Goal: Task Accomplishment & Management: Use online tool/utility

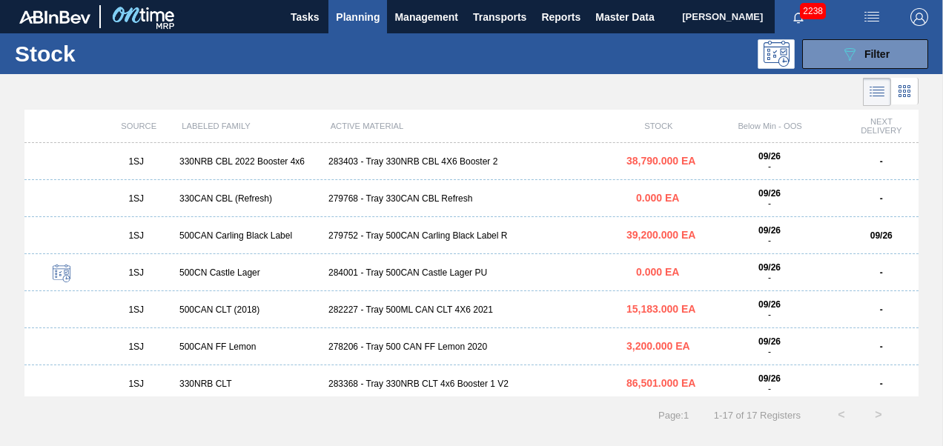
click at [386, 314] on div "282227 - Tray 500ML CAN CLT 4X6 2021" at bounding box center [472, 310] width 298 height 10
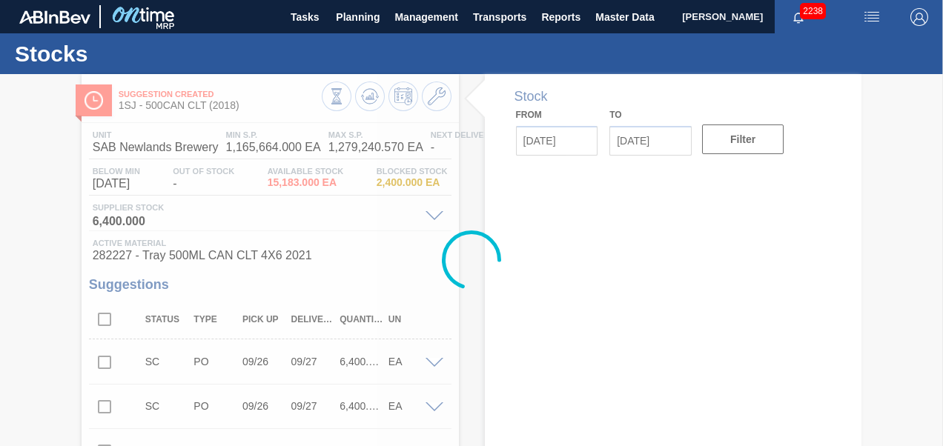
type input "[DATE]"
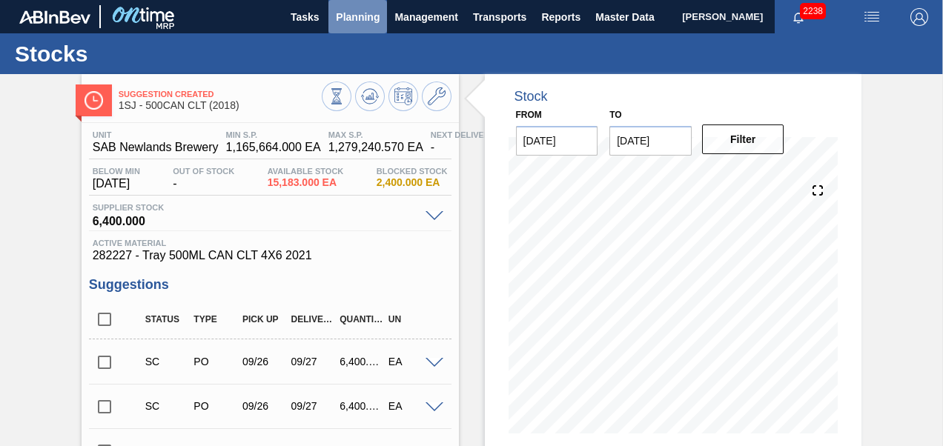
click at [366, 25] on span "Planning" at bounding box center [358, 17] width 44 height 18
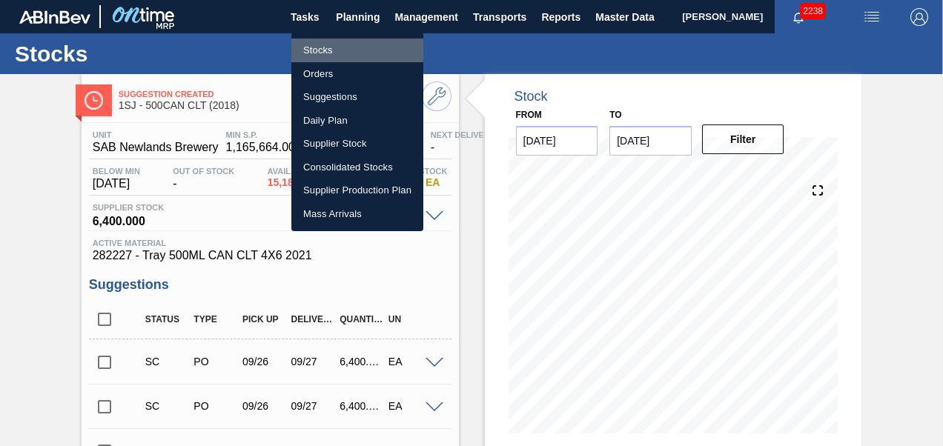
click at [340, 50] on li "Stocks" at bounding box center [357, 51] width 132 height 24
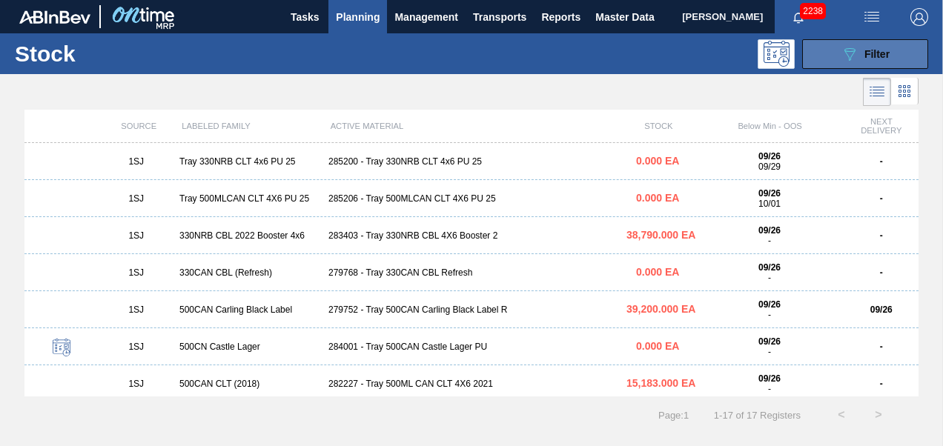
click at [853, 56] on icon "089F7B8B-B2A5-4AFE-B5C0-19BA573D28AC" at bounding box center [850, 54] width 18 height 18
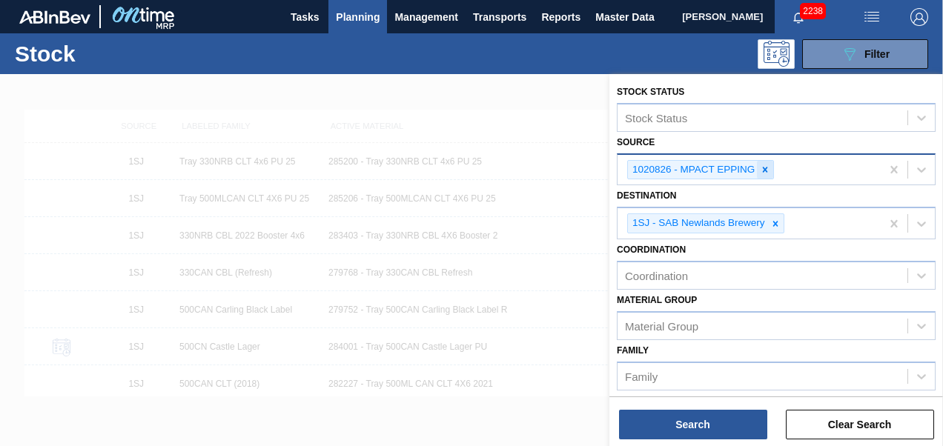
click at [770, 162] on div at bounding box center [765, 170] width 16 height 19
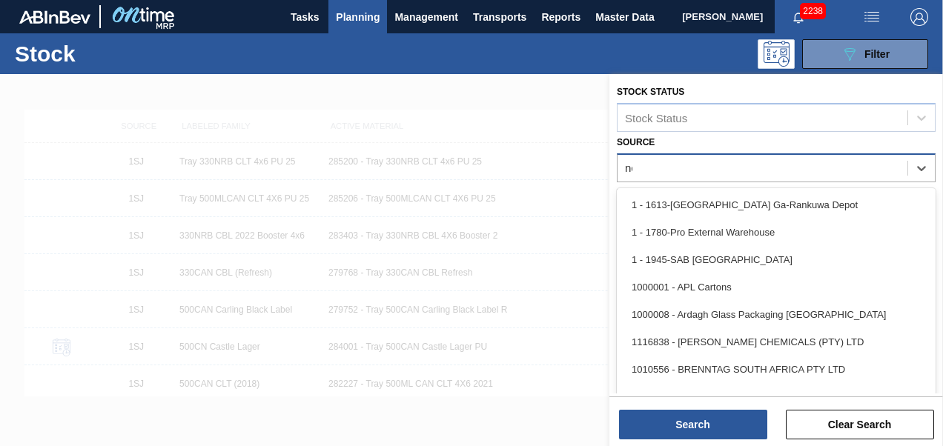
type input "new"
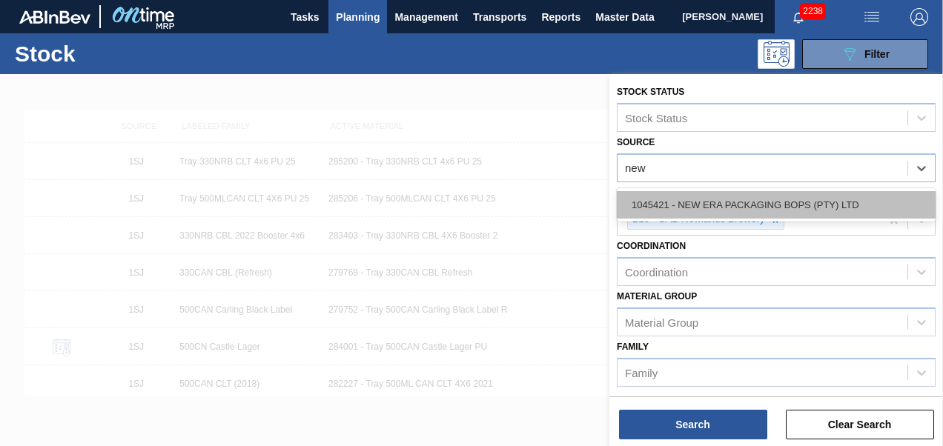
click at [751, 202] on div "1045421 - NEW ERA PACKAGING BOPS (PTY) LTD" at bounding box center [776, 204] width 319 height 27
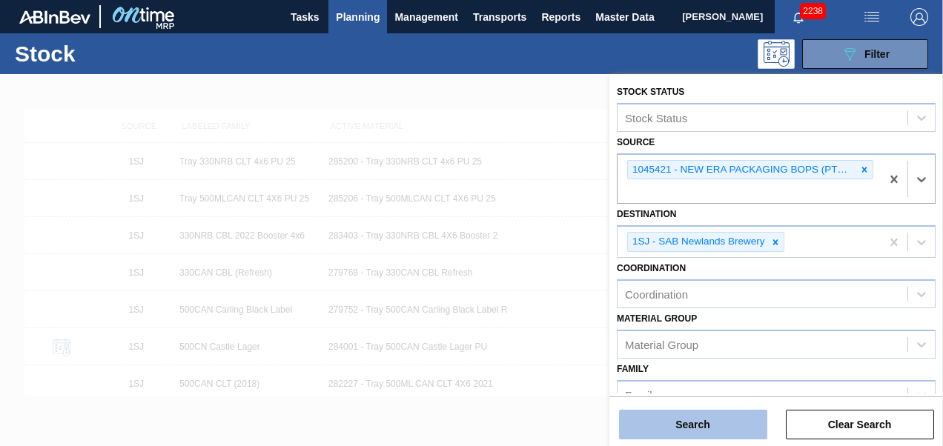
click at [673, 423] on button "Search" at bounding box center [693, 425] width 148 height 30
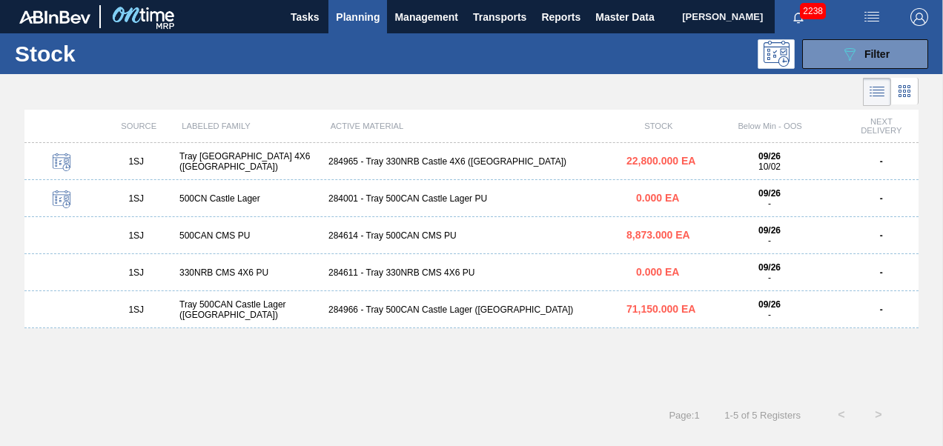
click at [333, 166] on div "284965 - Tray 330NRB Castle 4X6 ([GEOGRAPHIC_DATA])" at bounding box center [472, 161] width 298 height 10
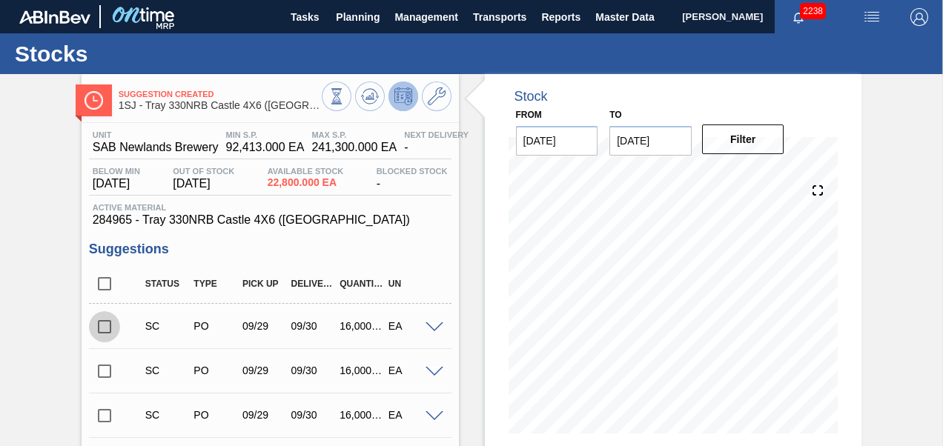
click at [100, 313] on input "checkbox" at bounding box center [104, 326] width 31 height 31
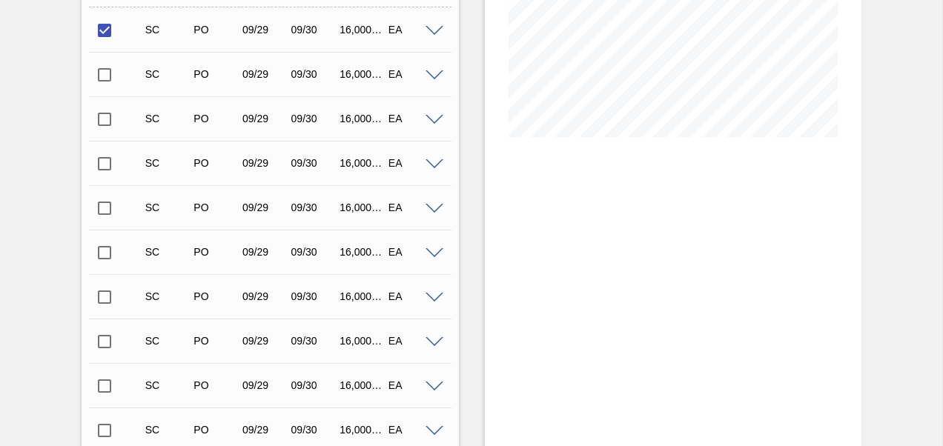
scroll to position [667, 0]
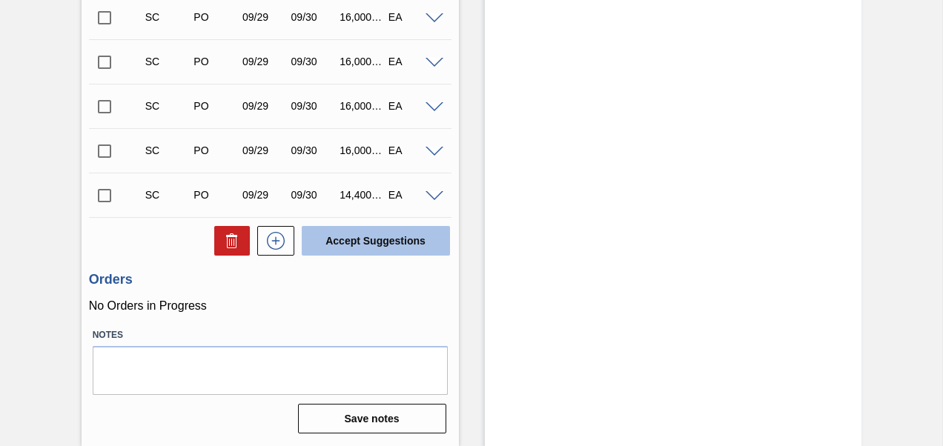
click at [343, 239] on button "Accept Suggestions" at bounding box center [376, 241] width 148 height 30
checkbox input "false"
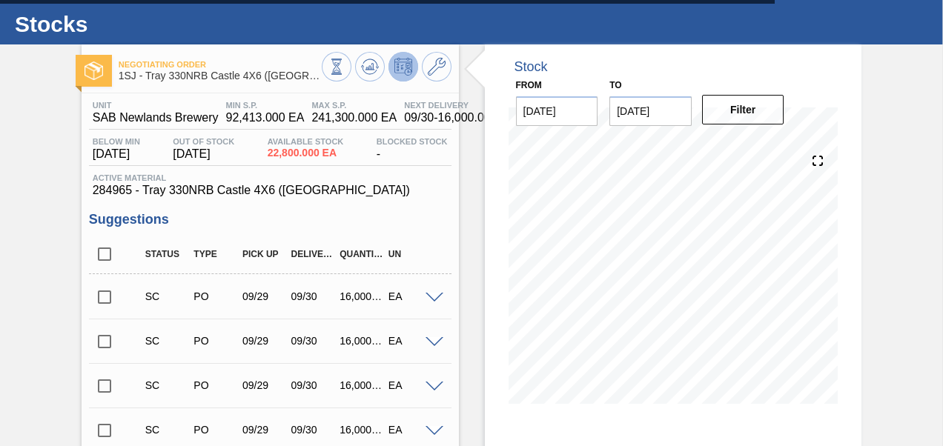
scroll to position [0, 0]
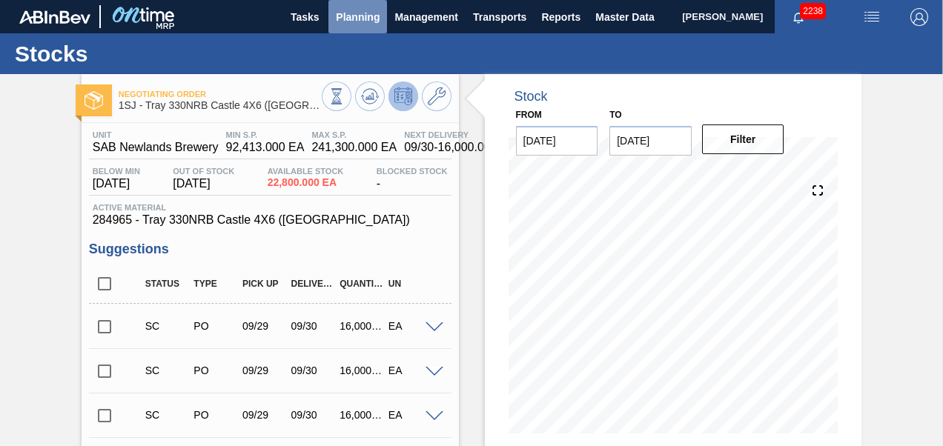
click at [377, 19] on span "Planning" at bounding box center [358, 17] width 44 height 18
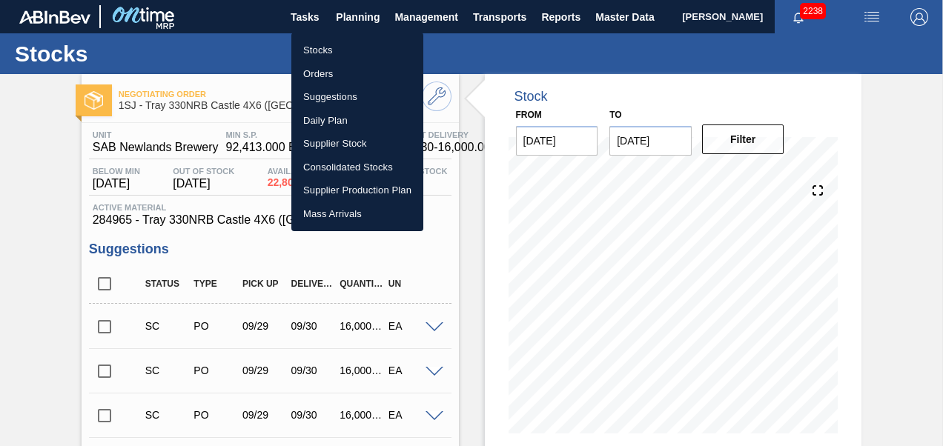
click at [320, 50] on li "Stocks" at bounding box center [357, 51] width 132 height 24
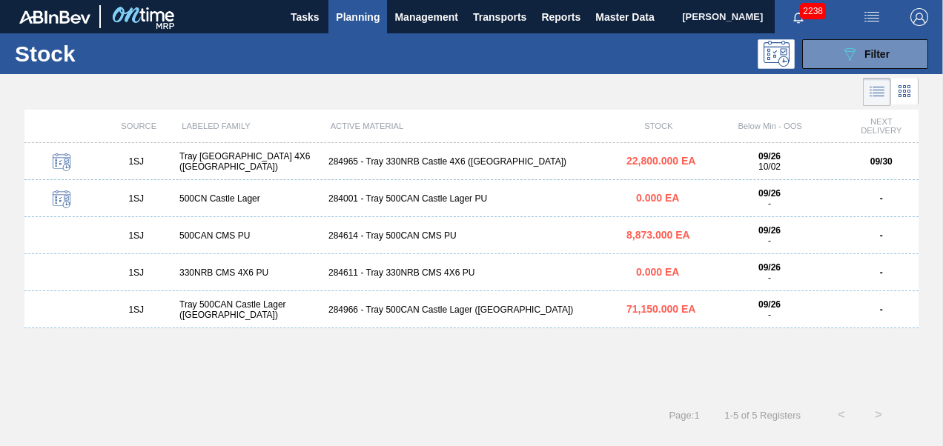
click at [358, 19] on span "Planning" at bounding box center [358, 17] width 44 height 18
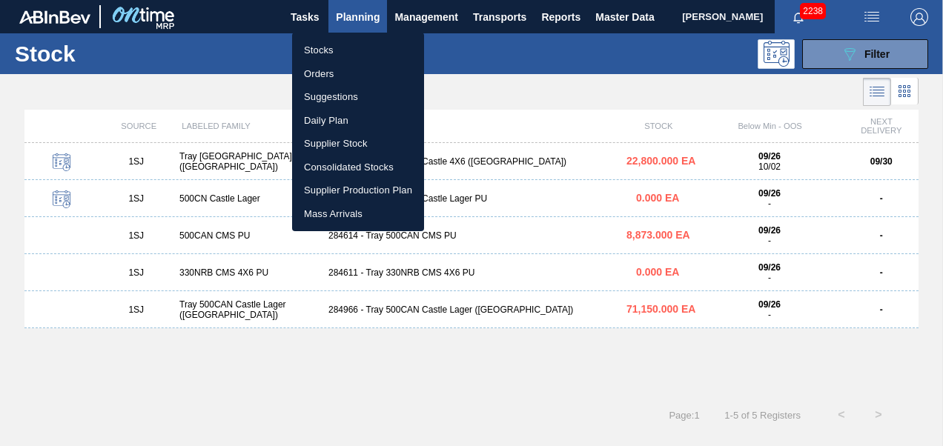
click at [324, 70] on li "Orders" at bounding box center [358, 74] width 132 height 24
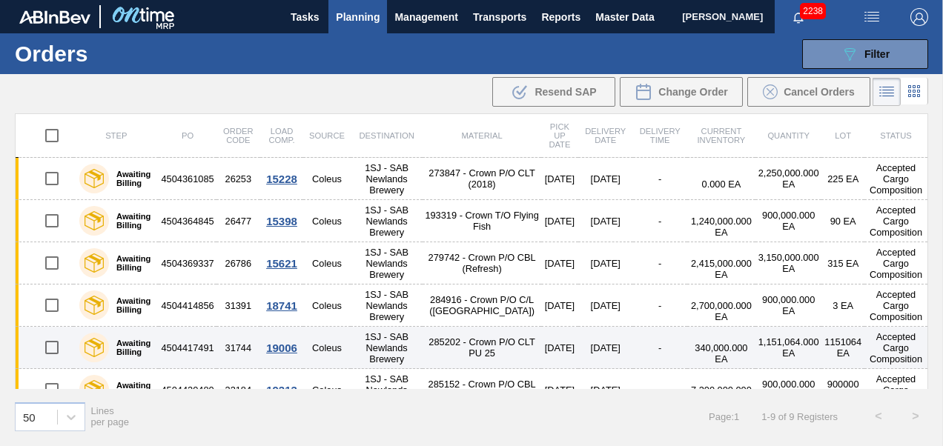
scroll to position [146, 0]
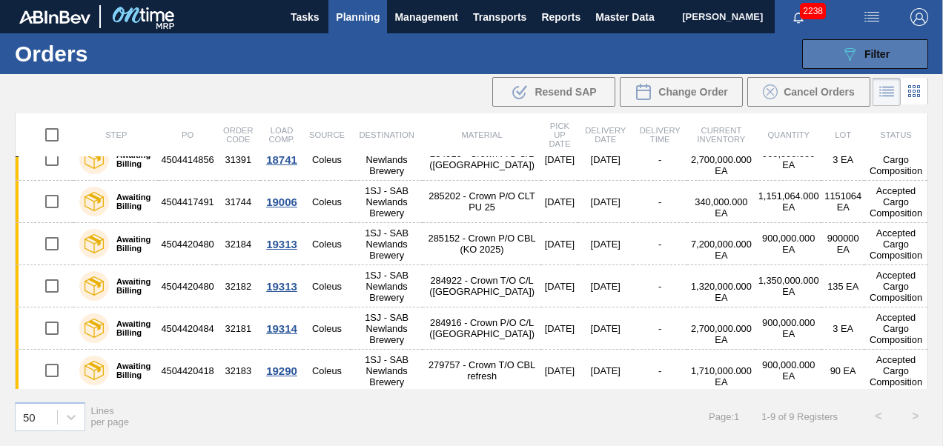
click at [857, 47] on icon "089F7B8B-B2A5-4AFE-B5C0-19BA573D28AC" at bounding box center [850, 54] width 18 height 18
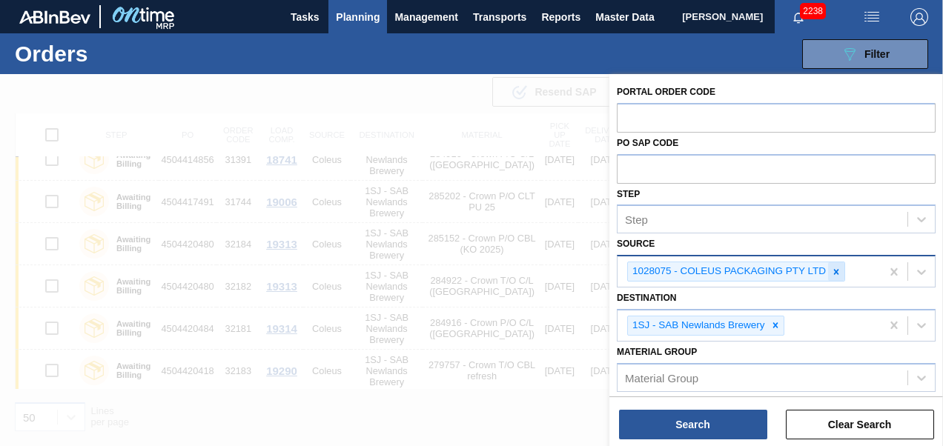
click at [831, 270] on icon at bounding box center [836, 272] width 10 height 10
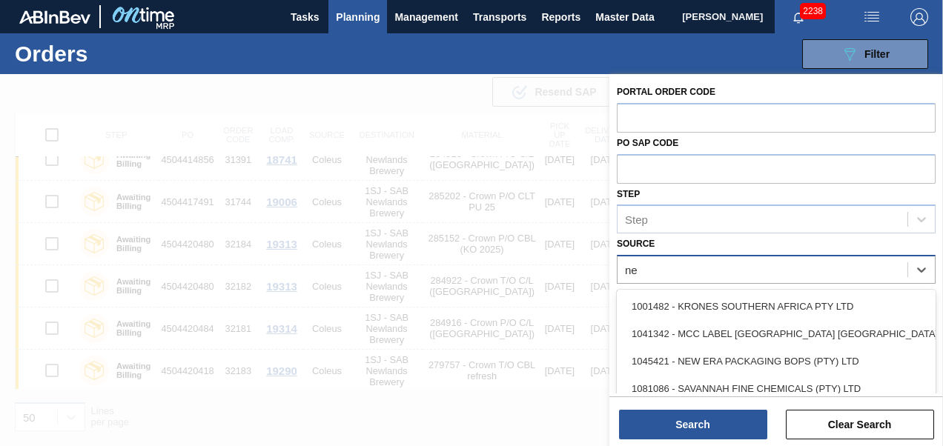
type input "new"
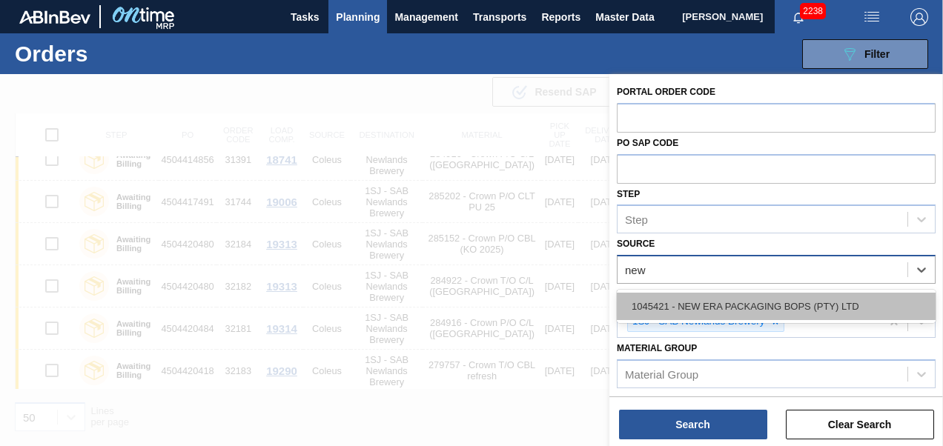
click at [712, 308] on div "1045421 - NEW ERA PACKAGING BOPS (PTY) LTD" at bounding box center [776, 306] width 319 height 27
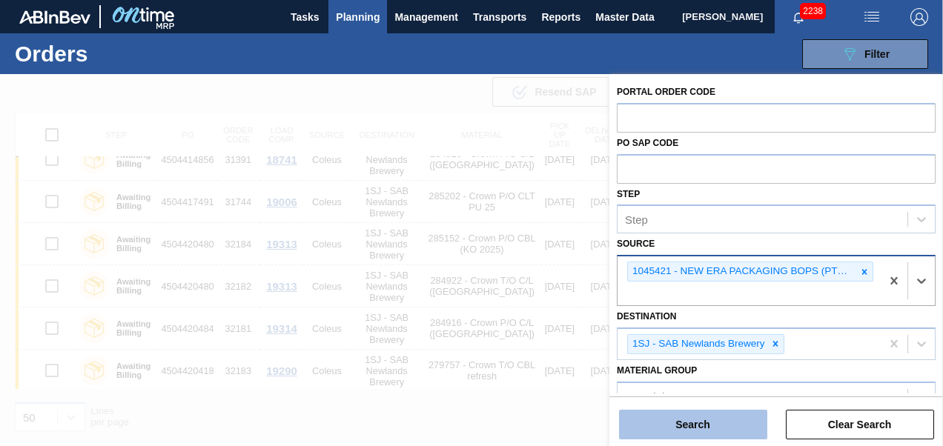
click at [698, 433] on button "Search" at bounding box center [693, 425] width 148 height 30
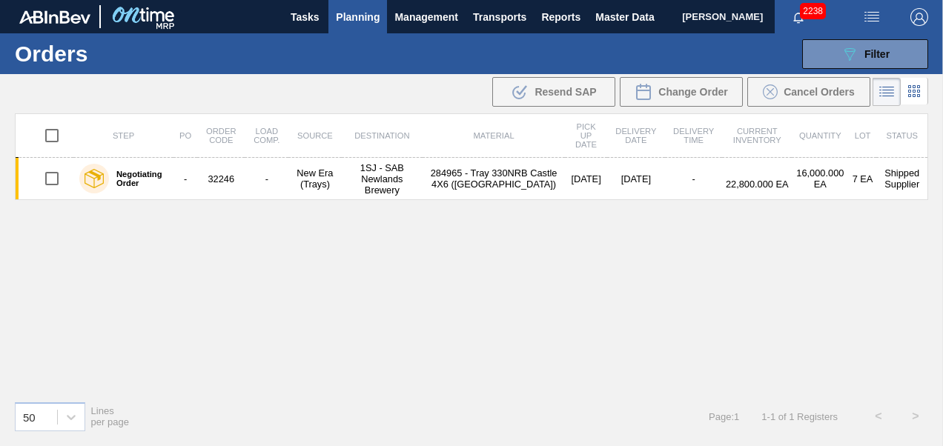
scroll to position [0, 0]
click at [358, 18] on span "Planning" at bounding box center [358, 17] width 44 height 18
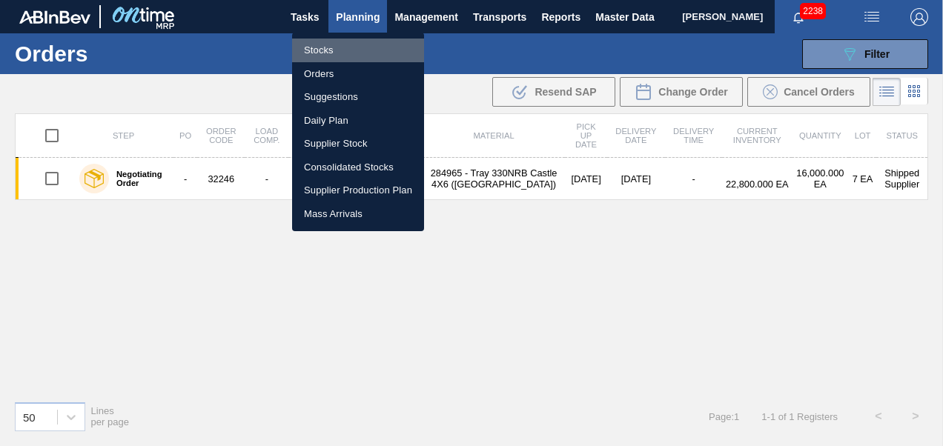
click at [353, 52] on li "Stocks" at bounding box center [358, 51] width 132 height 24
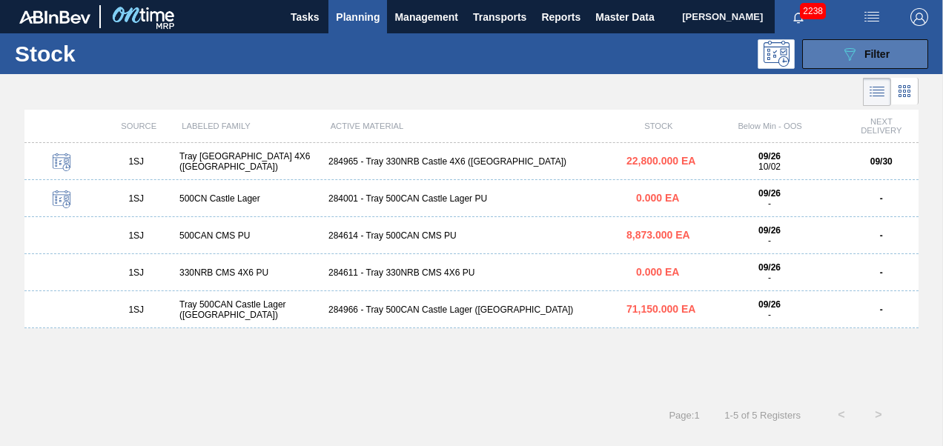
click at [854, 57] on icon "089F7B8B-B2A5-4AFE-B5C0-19BA573D28AC" at bounding box center [850, 54] width 18 height 18
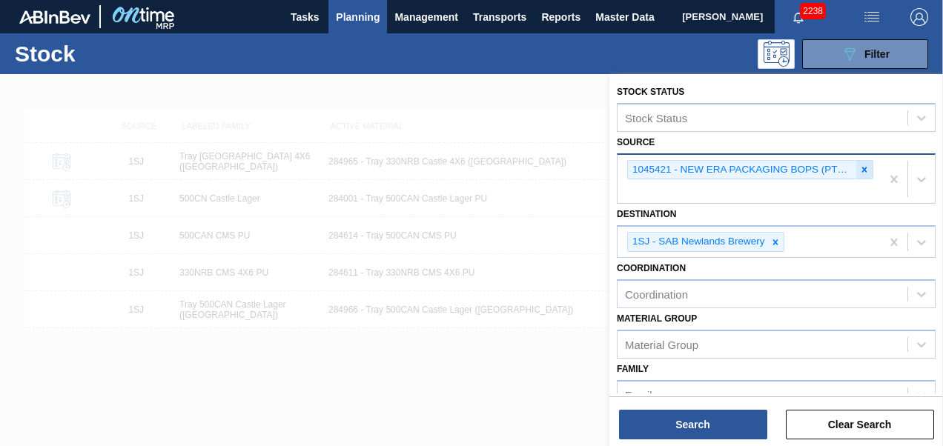
click at [868, 168] on icon at bounding box center [864, 170] width 10 height 10
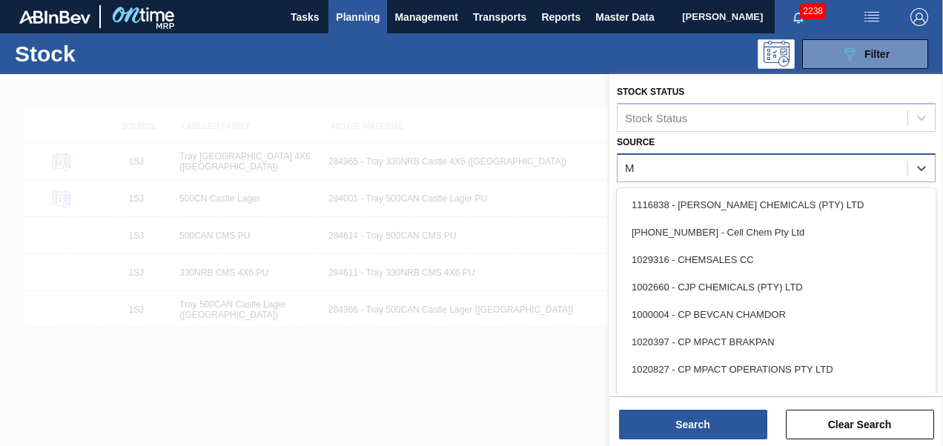
type input "MP"
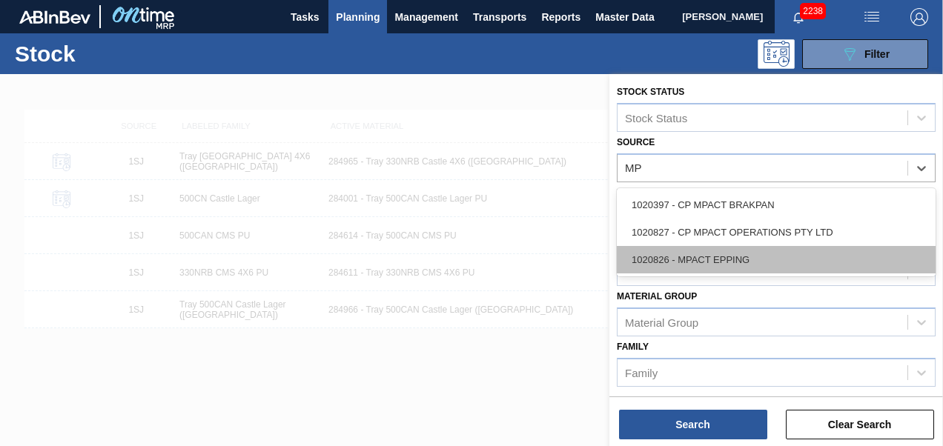
click at [716, 247] on div "1020826 - MPACT EPPING" at bounding box center [776, 259] width 319 height 27
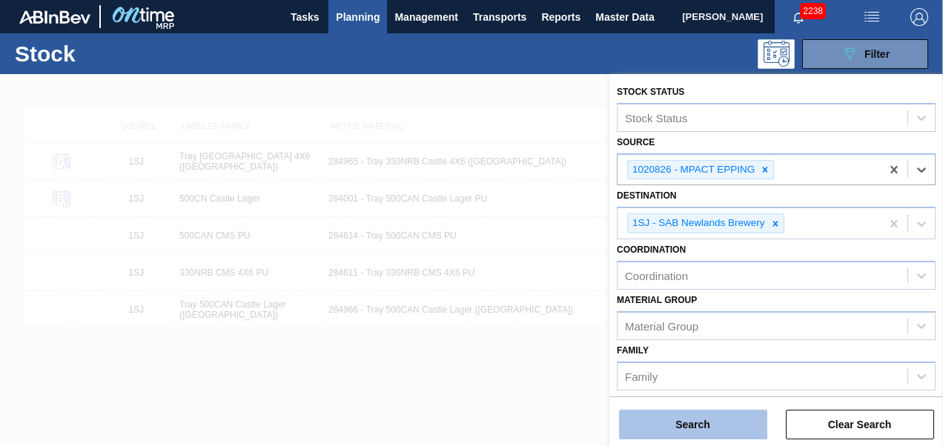
click at [675, 421] on button "Search" at bounding box center [693, 425] width 148 height 30
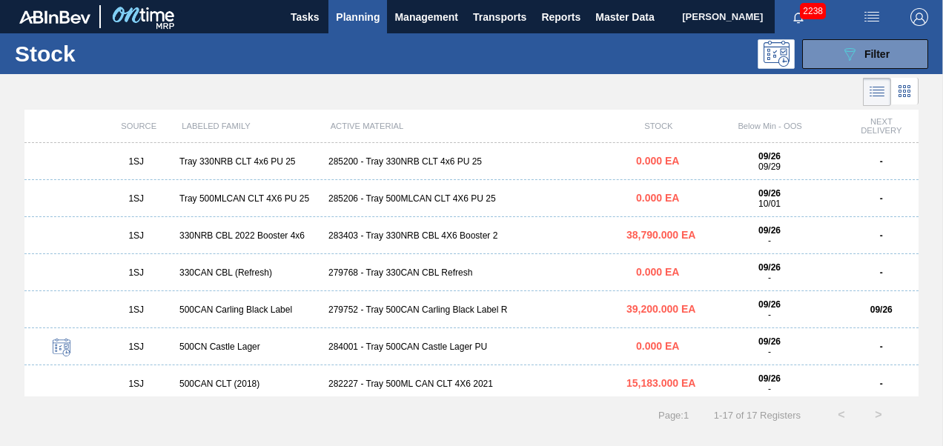
click at [344, 313] on div "279752 - Tray 500CAN Carling Black Label R" at bounding box center [472, 310] width 298 height 10
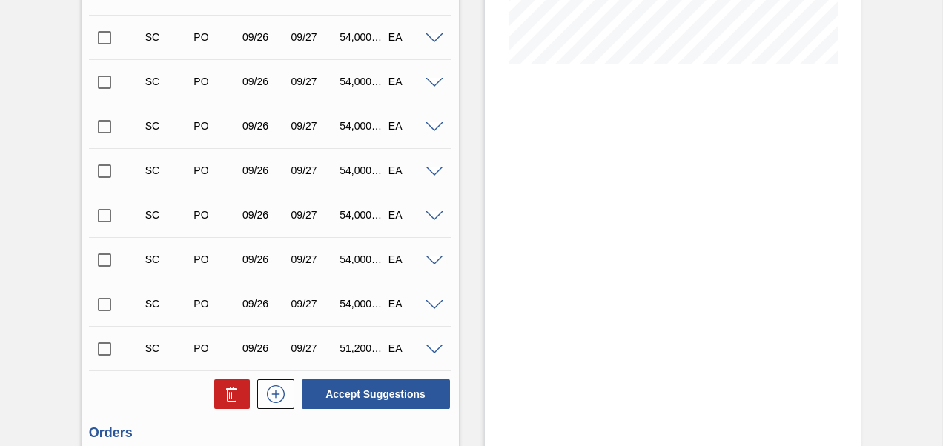
scroll to position [371, 0]
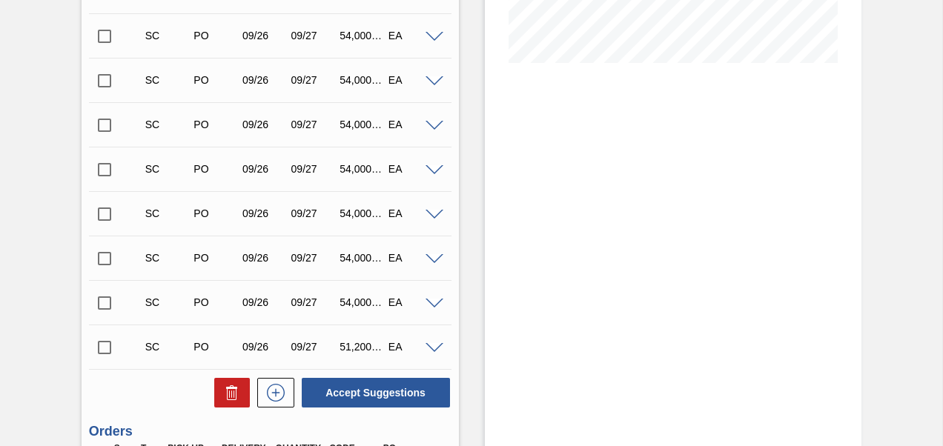
click at [97, 346] on input "checkbox" at bounding box center [104, 347] width 31 height 31
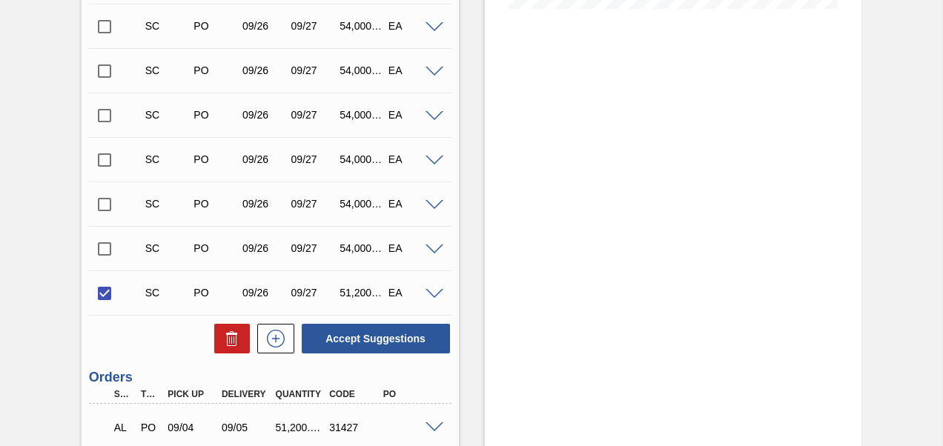
scroll to position [445, 0]
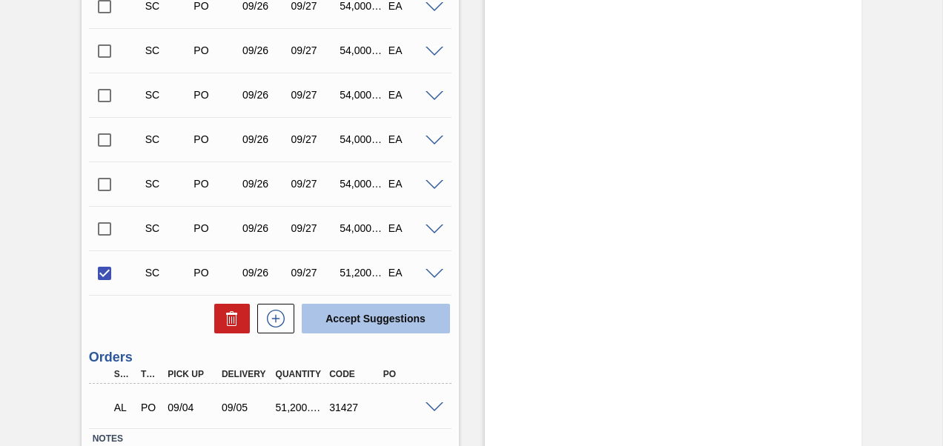
click at [331, 327] on button "Accept Suggestions" at bounding box center [376, 319] width 148 height 30
checkbox input "false"
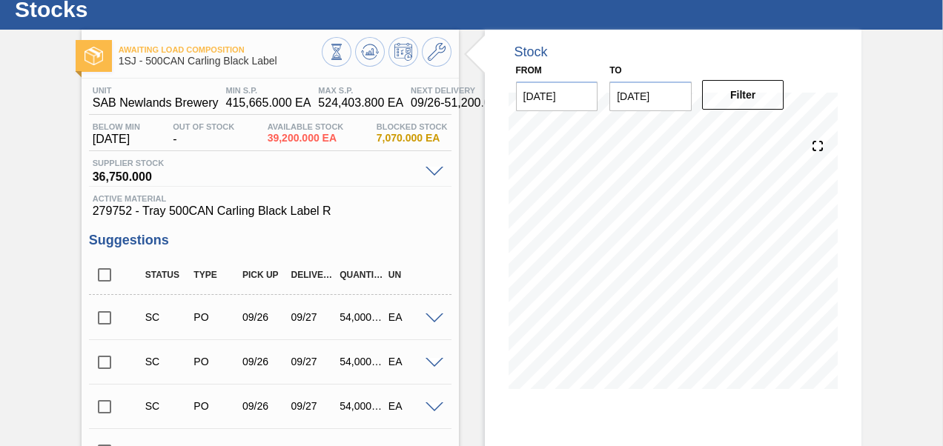
scroll to position [0, 0]
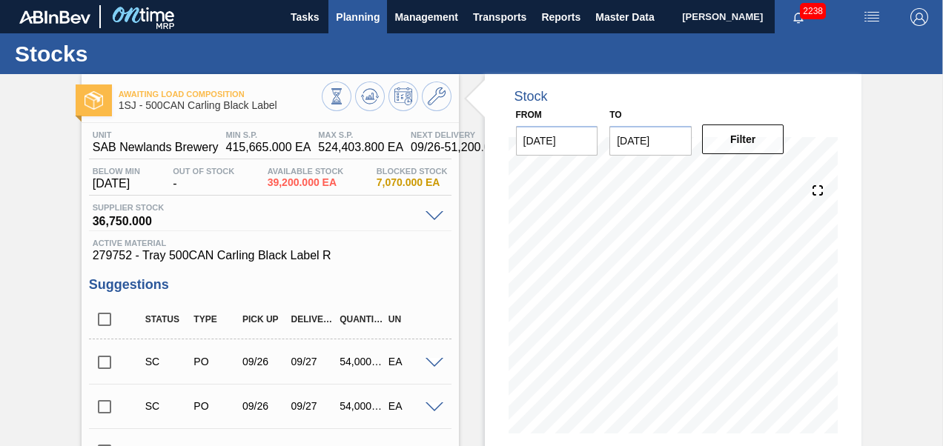
click at [349, 24] on span "Planning" at bounding box center [358, 17] width 44 height 18
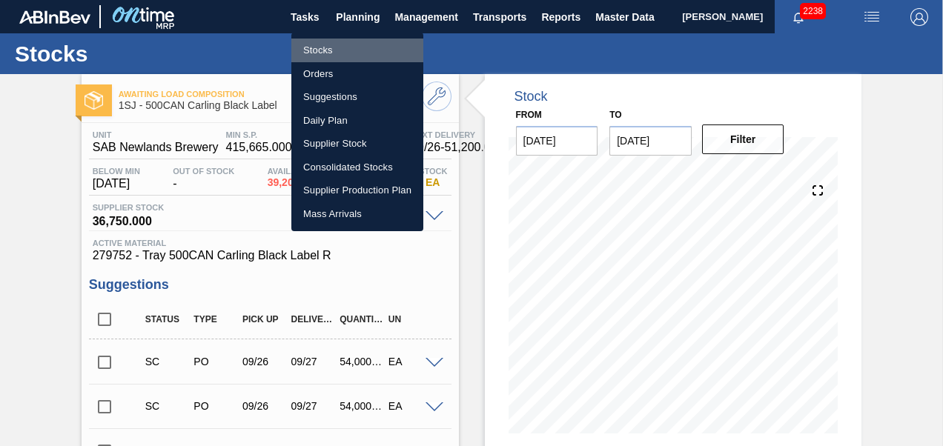
click at [329, 47] on li "Stocks" at bounding box center [357, 51] width 132 height 24
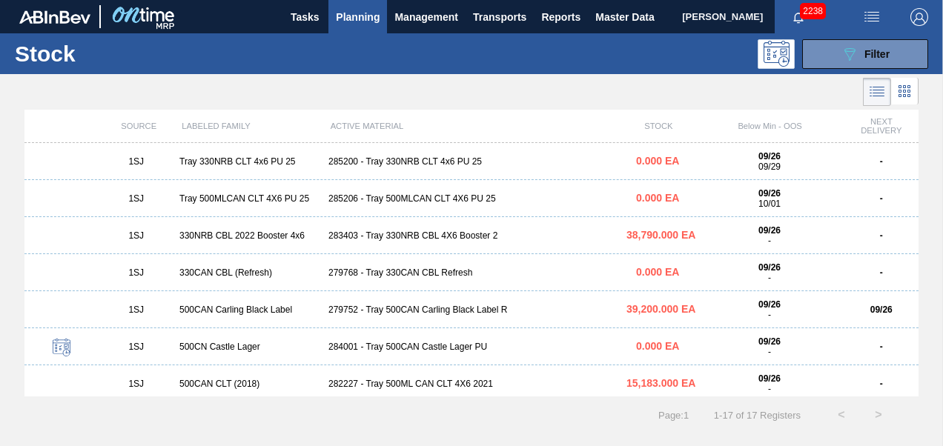
click at [344, 237] on div "283403 - Tray 330NRB CBL 4X6 Booster 2" at bounding box center [472, 236] width 298 height 10
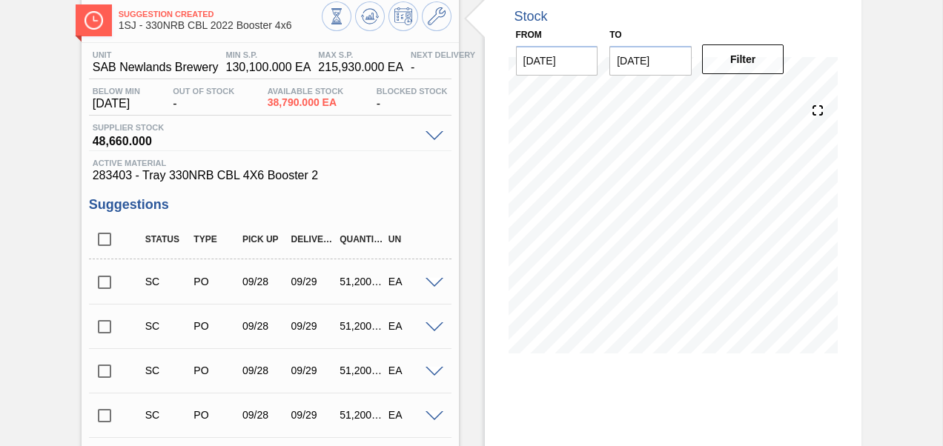
scroll to position [302, 0]
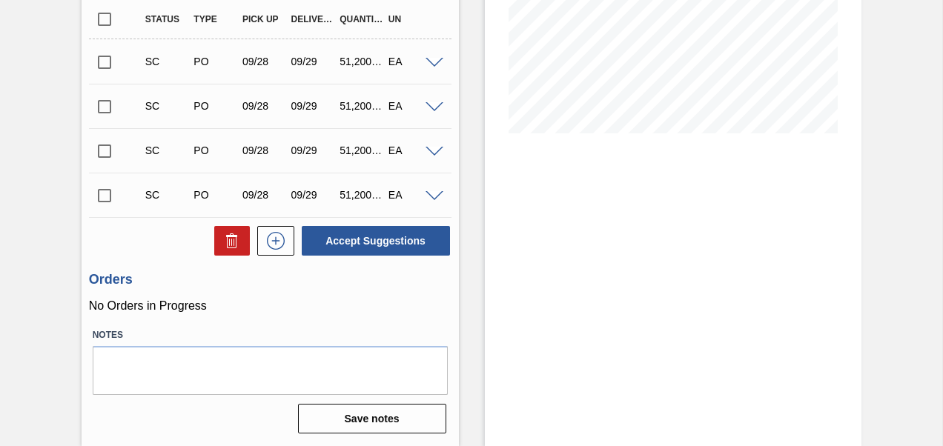
click at [99, 196] on input "checkbox" at bounding box center [104, 195] width 31 height 31
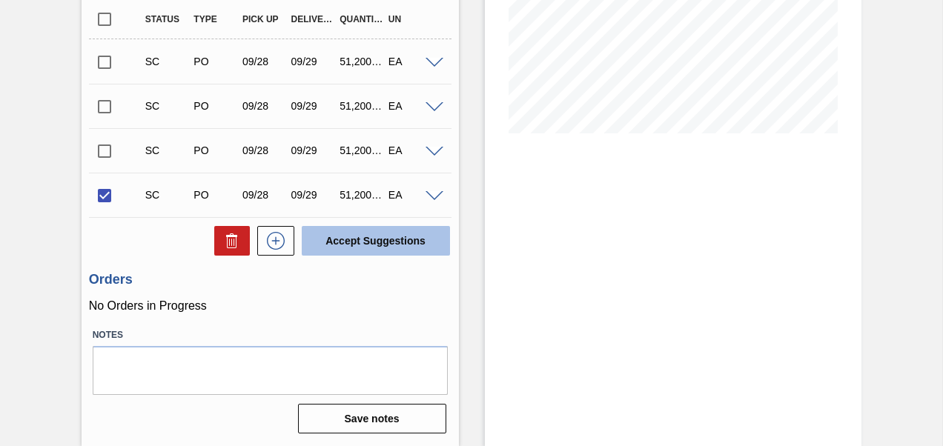
click at [353, 235] on button "Accept Suggestions" at bounding box center [376, 241] width 148 height 30
checkbox input "false"
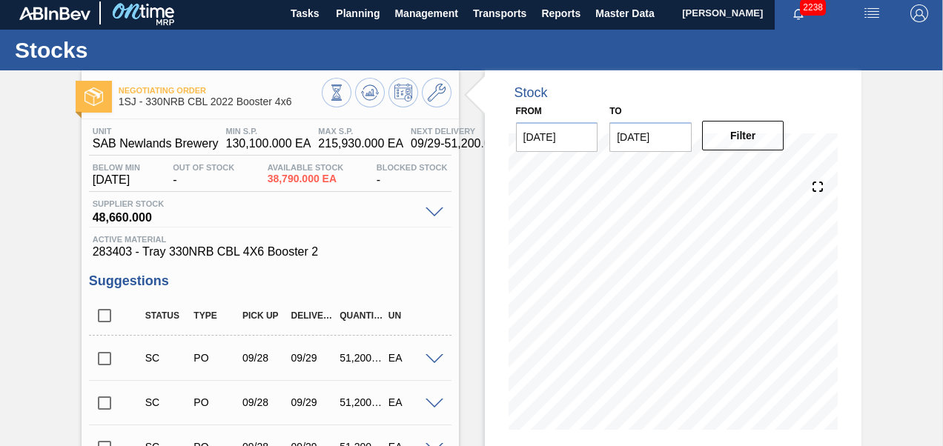
scroll to position [0, 0]
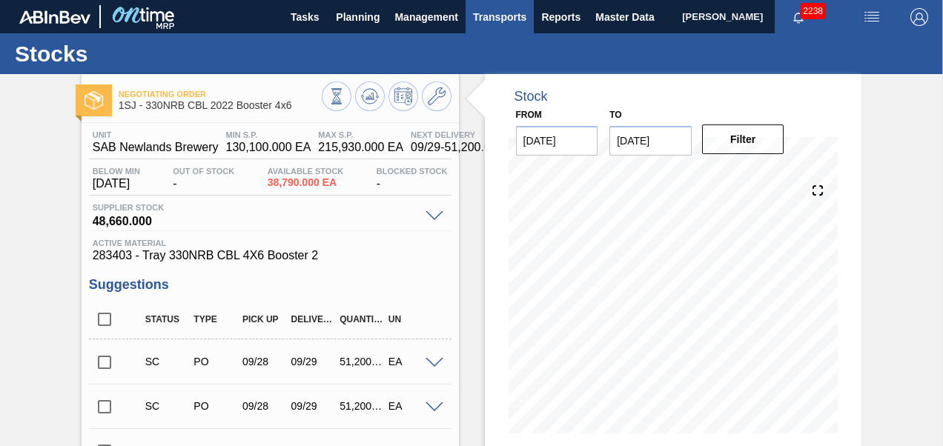
click at [492, 13] on span "Transports" at bounding box center [499, 17] width 53 height 18
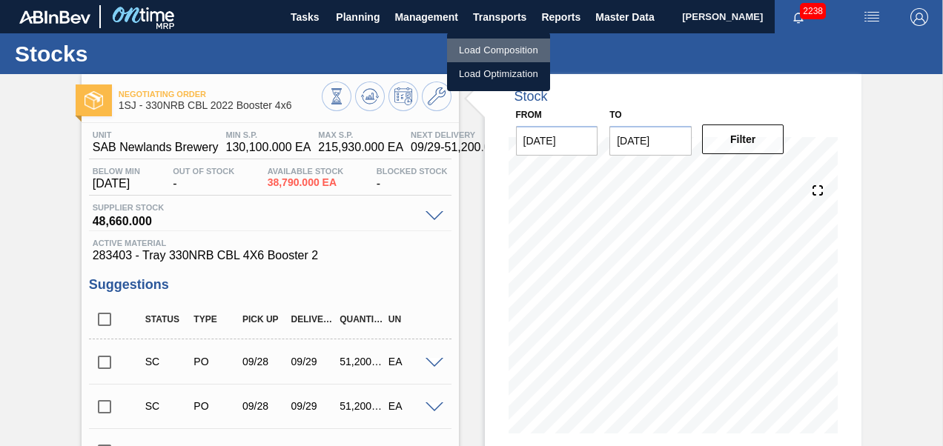
click at [503, 47] on li "Load Composition" at bounding box center [498, 51] width 103 height 24
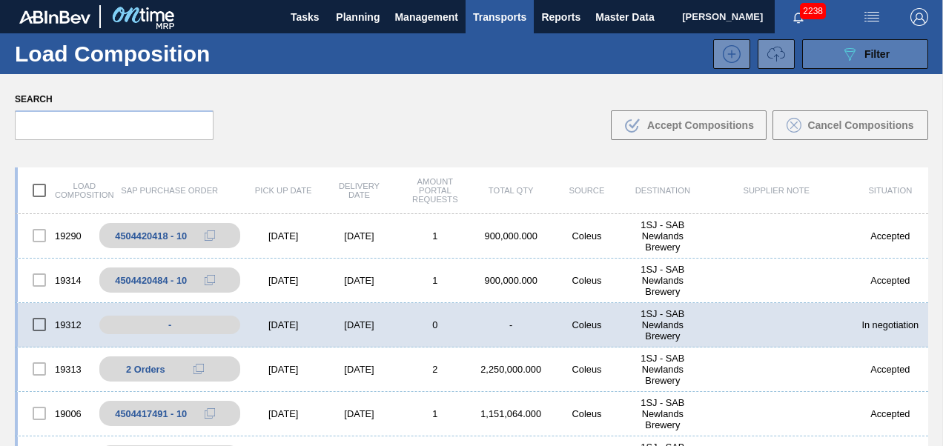
click at [865, 53] on span "Filter" at bounding box center [877, 54] width 25 height 12
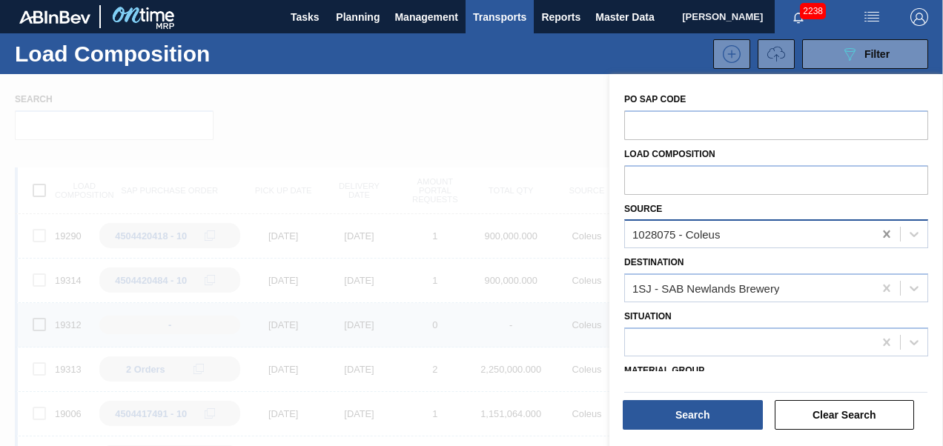
click at [888, 233] on icon at bounding box center [886, 234] width 15 height 15
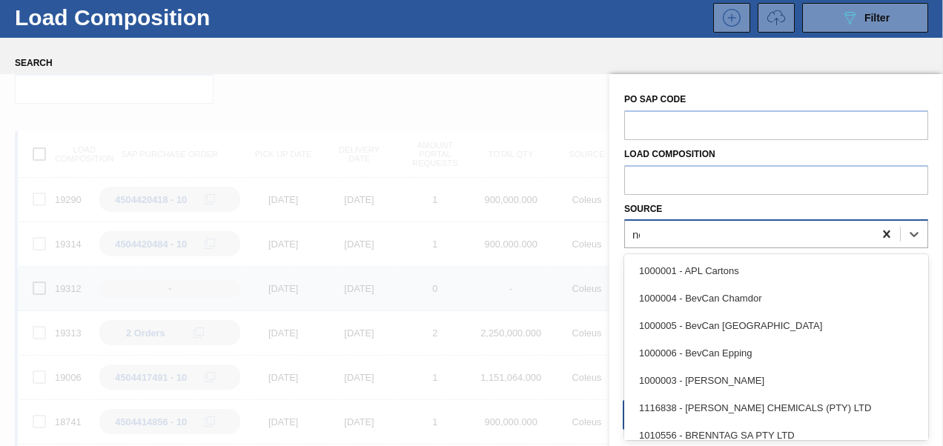
scroll to position [36, 0]
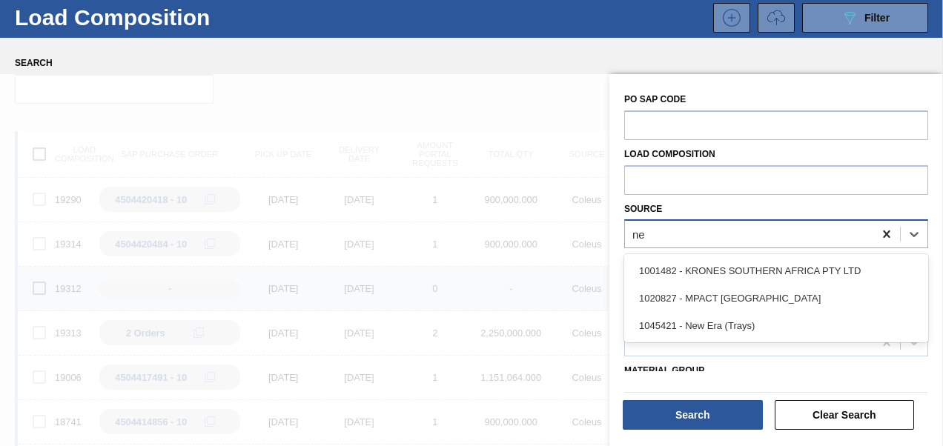
type input "new"
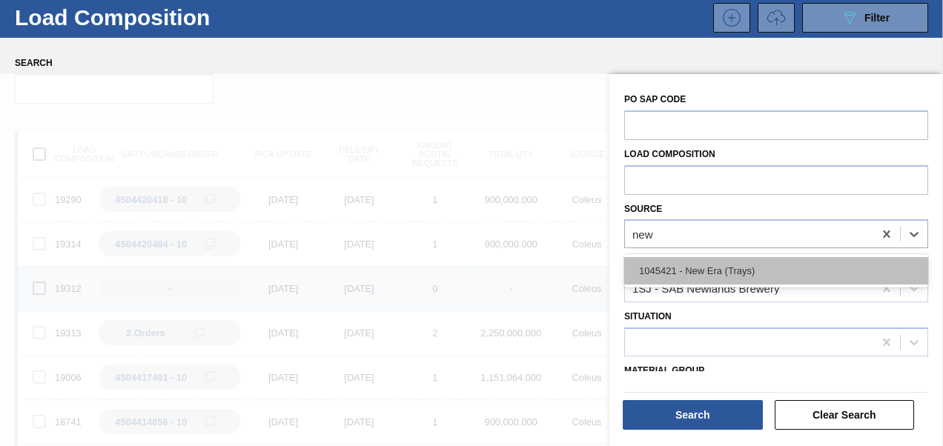
click at [739, 265] on div "1045421 - New Era (Trays)" at bounding box center [776, 270] width 304 height 27
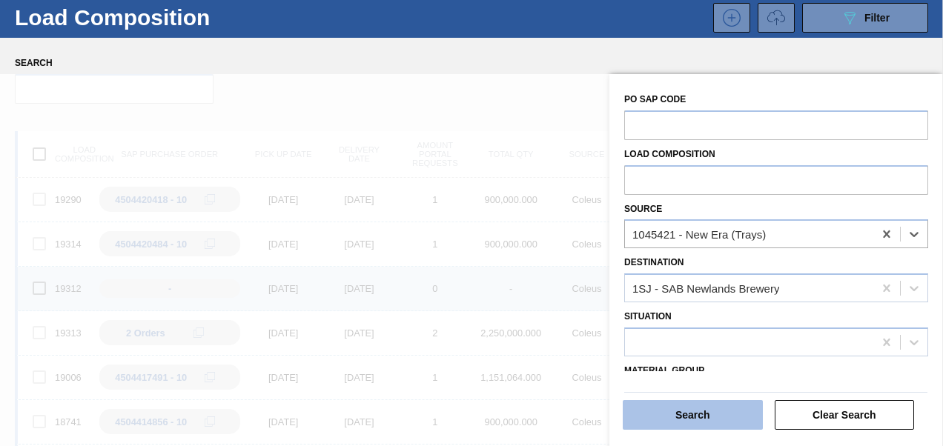
click at [706, 411] on button "Search" at bounding box center [693, 415] width 140 height 30
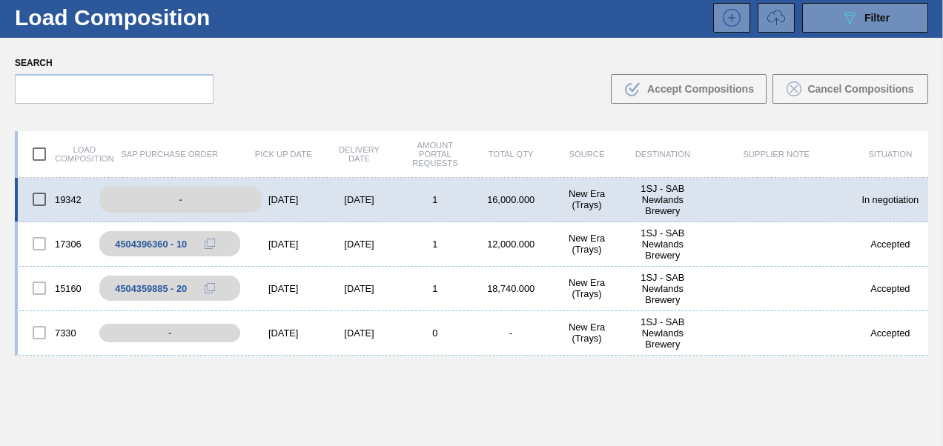
click at [214, 199] on div "-" at bounding box center [180, 200] width 162 height 26
click at [307, 199] on div "[DATE]" at bounding box center [283, 199] width 76 height 11
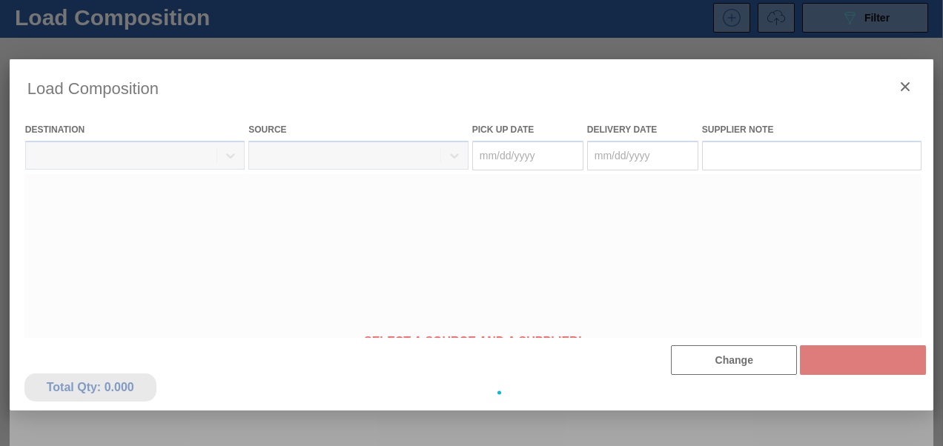
type Date "[DATE]"
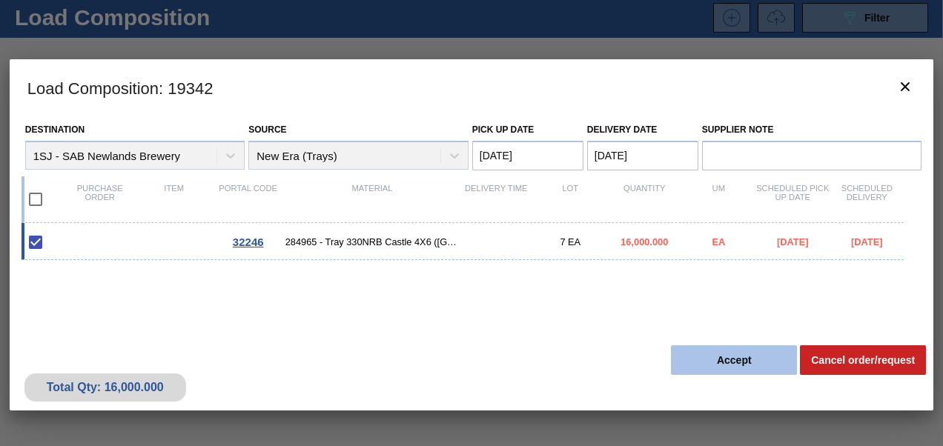
click at [693, 360] on button "Accept" at bounding box center [734, 361] width 126 height 30
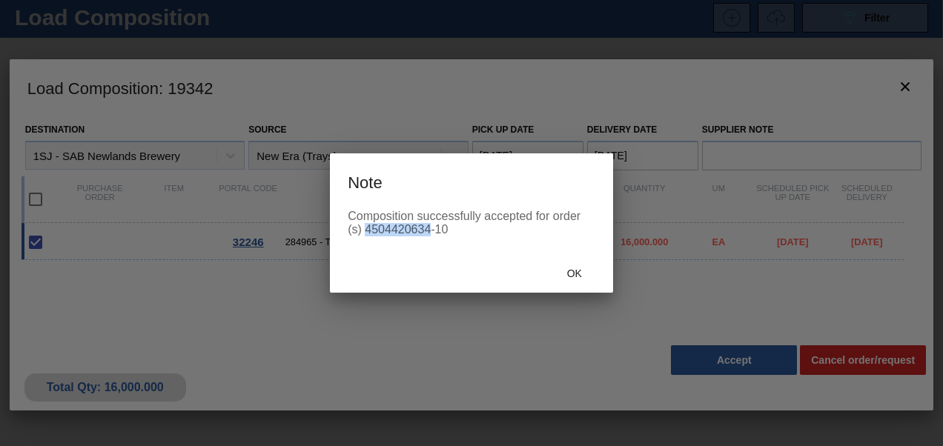
drag, startPoint x: 366, startPoint y: 231, endPoint x: 429, endPoint y: 230, distance: 62.3
click at [429, 230] on div "Composition successfully accepted for order (s) 4504420634-10" at bounding box center [472, 223] width 248 height 27
copy div "4504420634"
click at [562, 271] on span "Ok" at bounding box center [574, 274] width 39 height 12
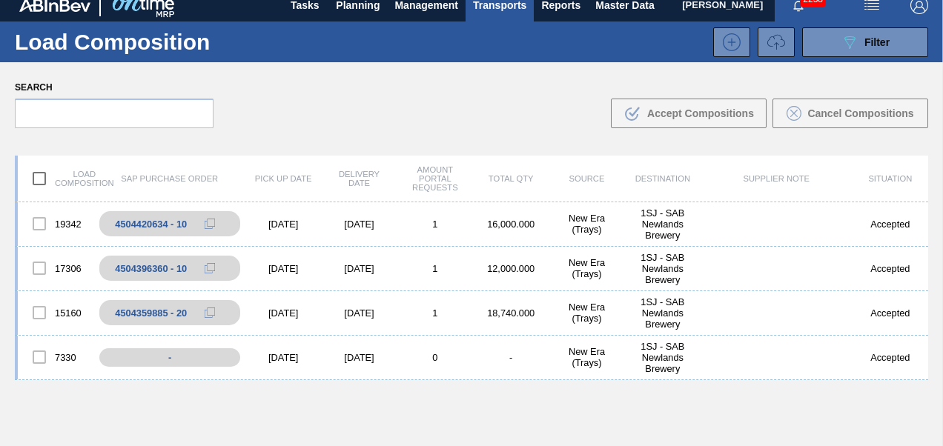
scroll to position [0, 0]
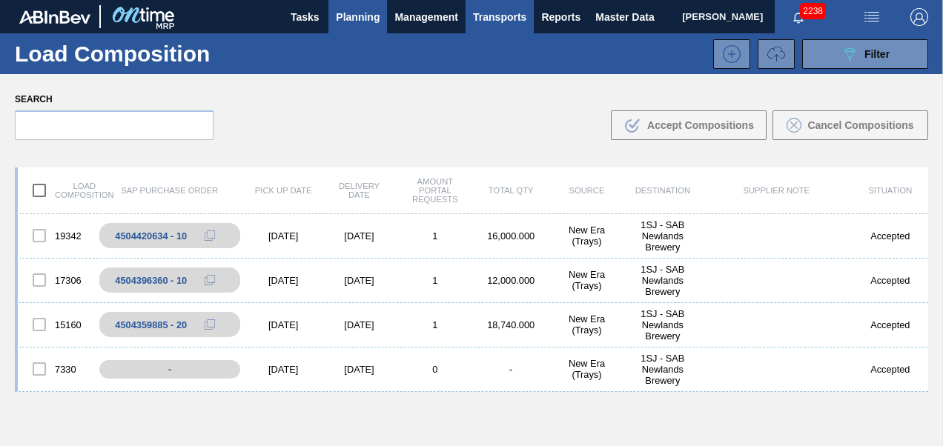
click at [350, 10] on span "Planning" at bounding box center [358, 17] width 44 height 18
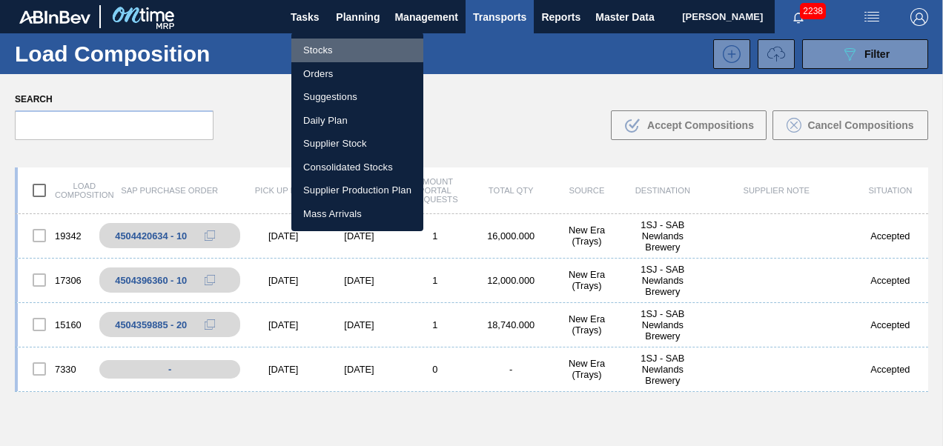
click at [327, 49] on li "Stocks" at bounding box center [357, 51] width 132 height 24
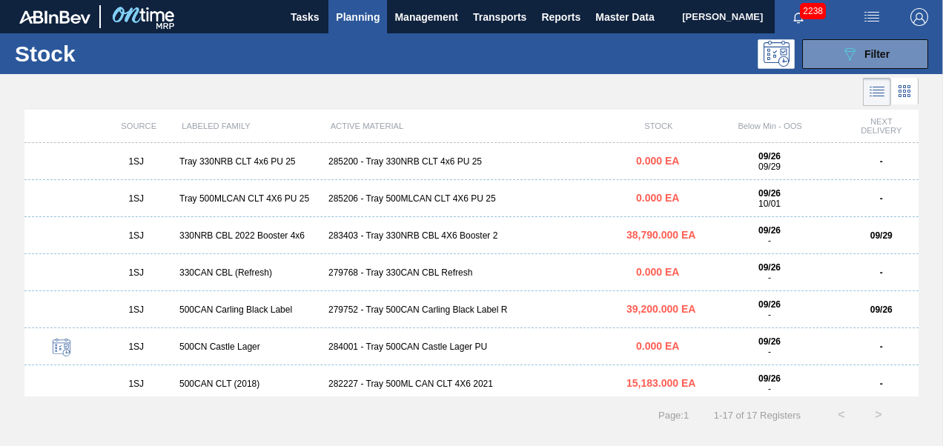
click at [452, 378] on div "1SJ 500CAN CLT (2018) 282227 - Tray 500ML CAN CLT 4X6 2021 15,183.000 EA 09/26 …" at bounding box center [471, 384] width 894 height 37
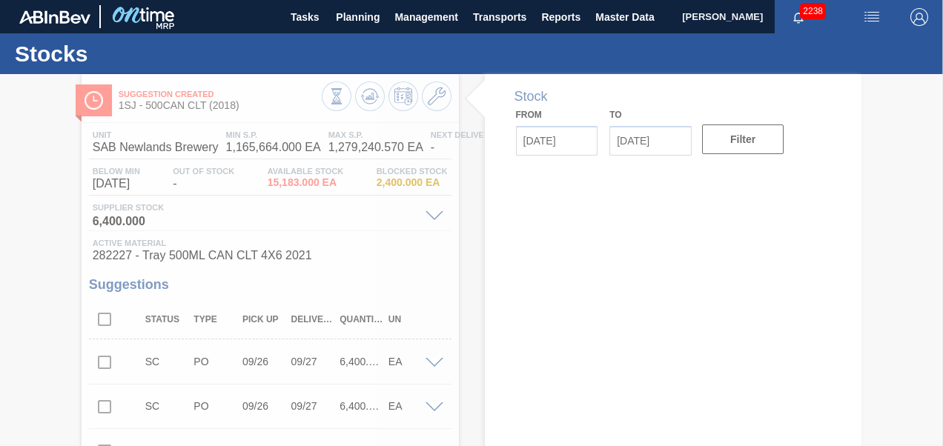
type input "[DATE]"
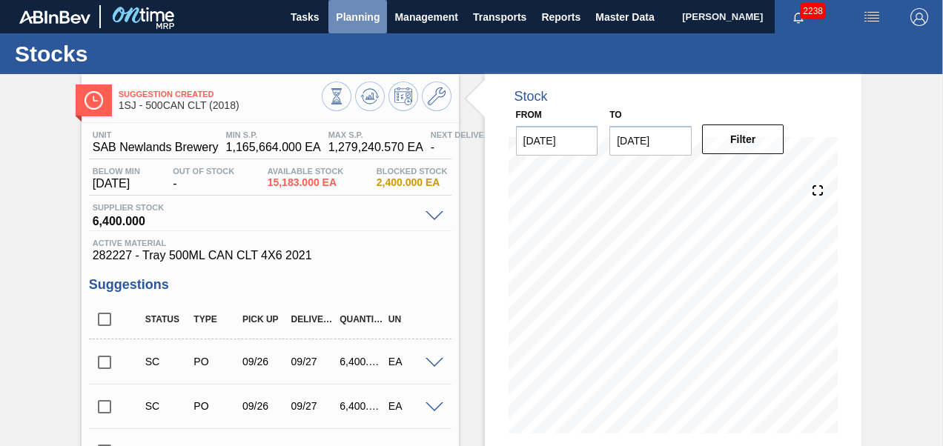
click at [357, 16] on span "Planning" at bounding box center [358, 17] width 44 height 18
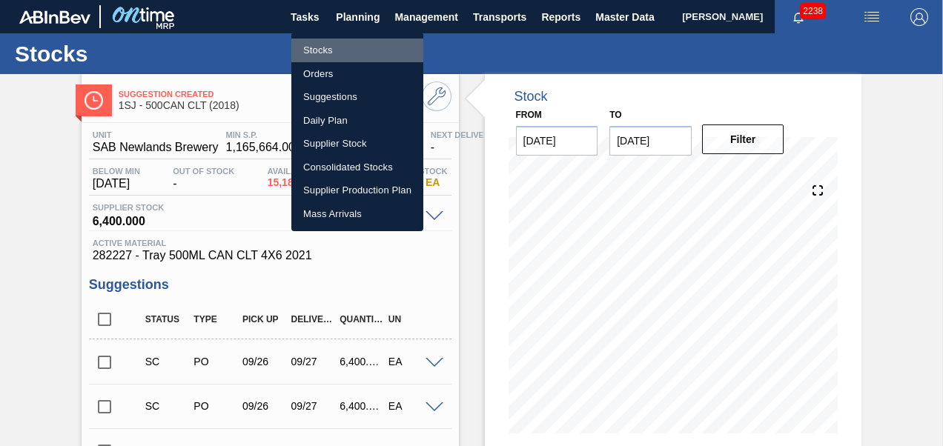
click at [330, 48] on li "Stocks" at bounding box center [357, 51] width 132 height 24
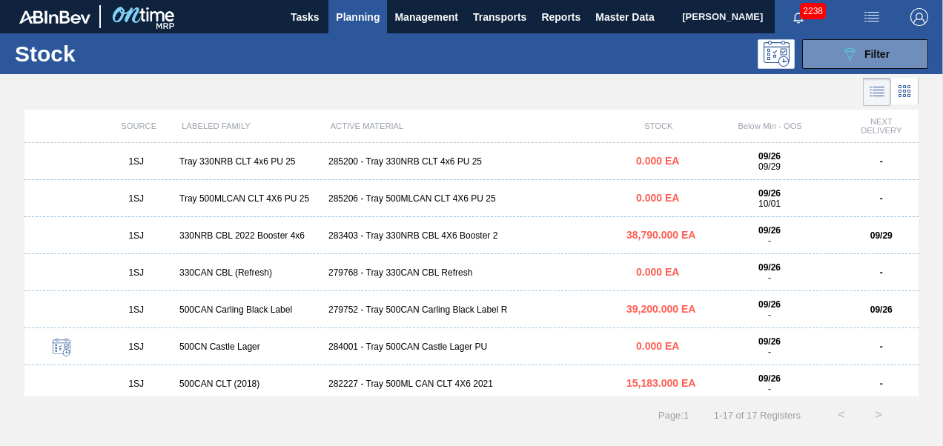
click at [403, 205] on div "1SJ Tray 500MLCAN CLT 4X6 PU 25 285206 - Tray 500MLCAN CLT 4X6 PU 25 0.000 EA 0…" at bounding box center [471, 198] width 894 height 37
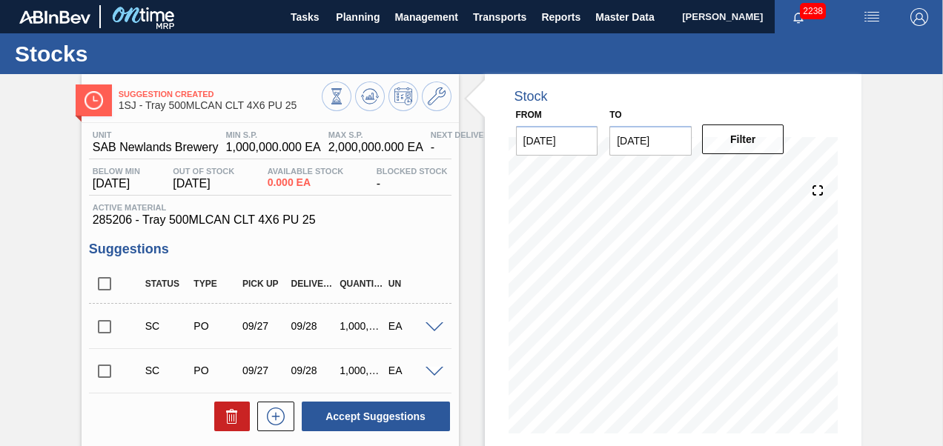
click at [438, 326] on span at bounding box center [435, 328] width 18 height 11
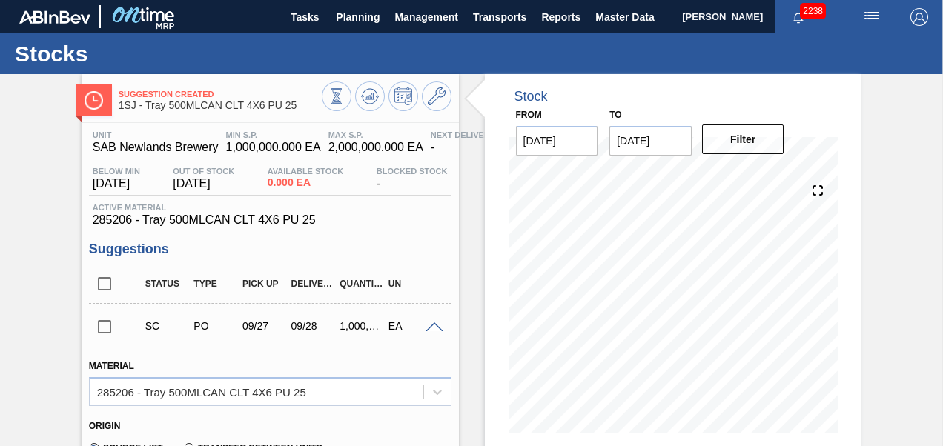
click at [434, 329] on span at bounding box center [435, 328] width 18 height 11
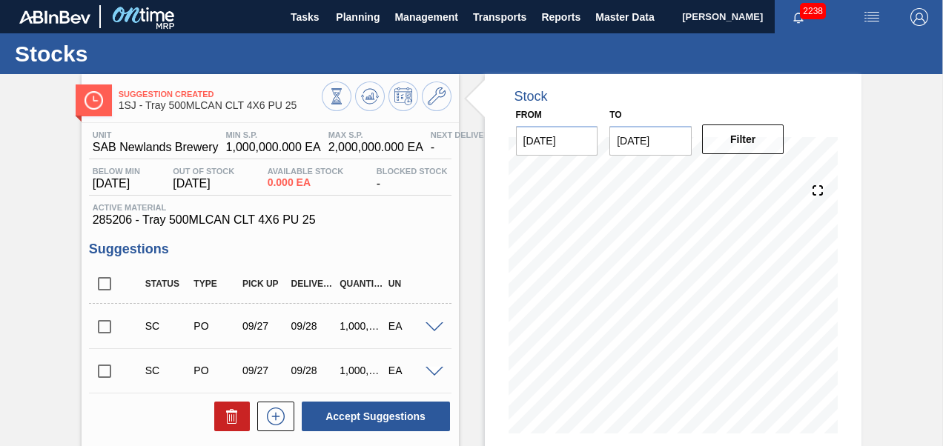
scroll to position [74, 0]
